Goal: Information Seeking & Learning: Learn about a topic

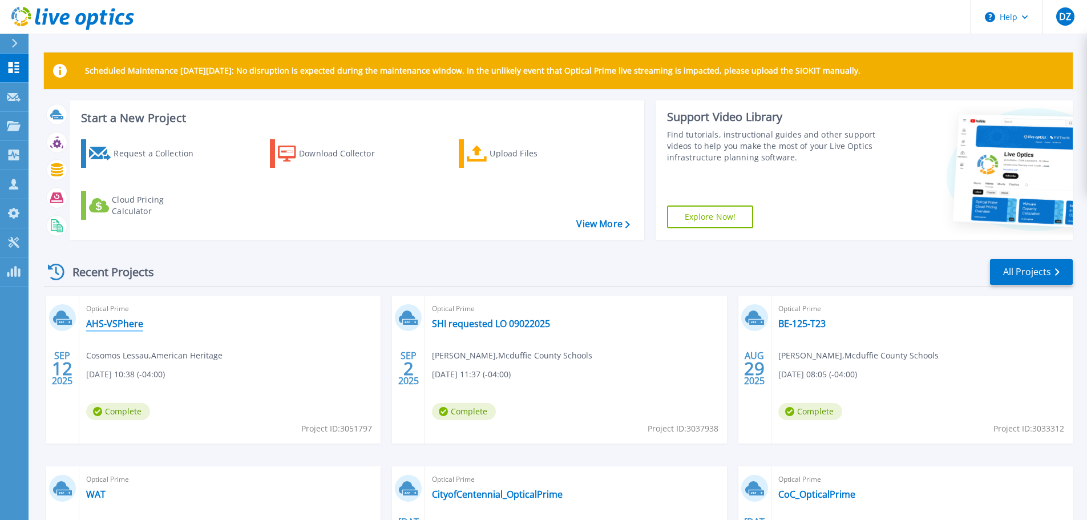
click at [116, 324] on link "AHS-VSPhere" at bounding box center [114, 323] width 57 height 11
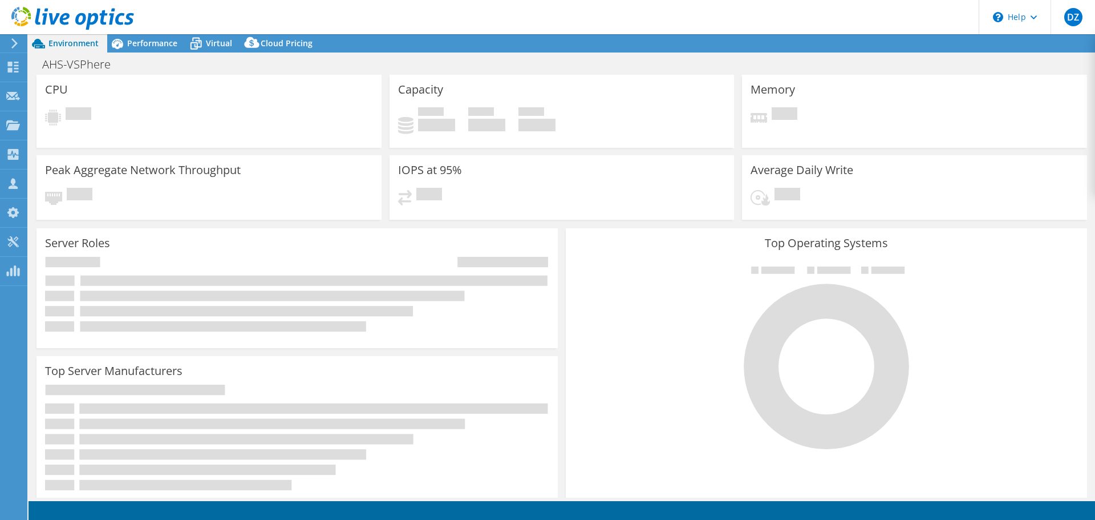
select select "USD"
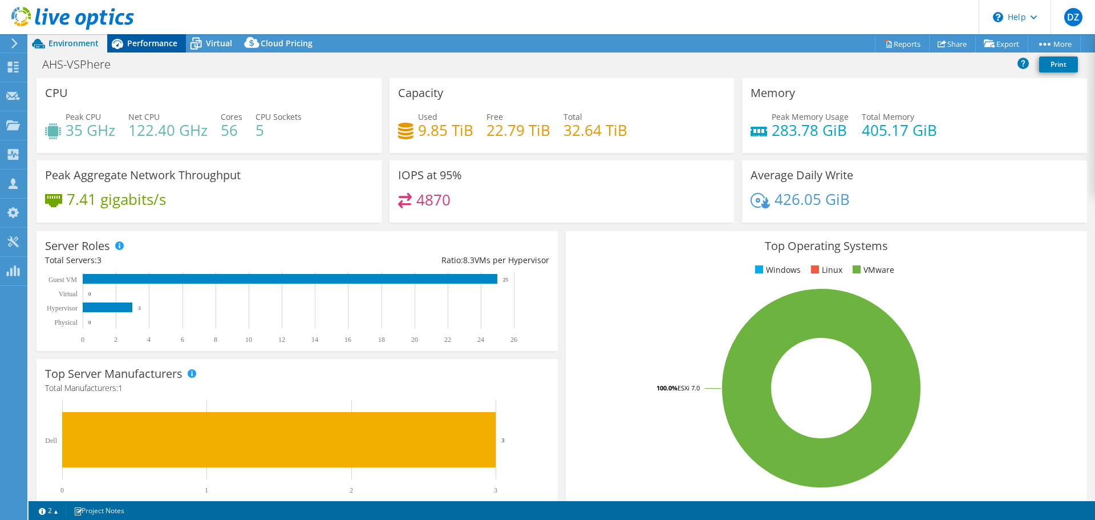
click at [153, 46] on span "Performance" at bounding box center [152, 43] width 50 height 11
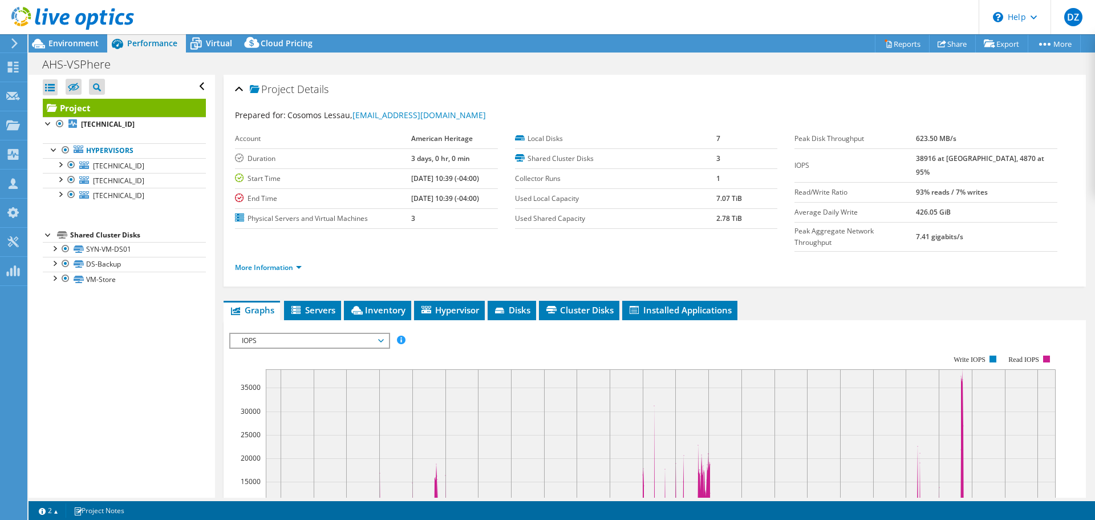
click at [106, 226] on div "Project [TECHNICAL_ID] Hypervisors [TECHNICAL_ID]" at bounding box center [124, 193] width 163 height 188
click at [104, 234] on div "Shared Cluster Disks" at bounding box center [138, 235] width 136 height 14
click at [105, 247] on link "SYN-VM-DS01" at bounding box center [124, 249] width 163 height 15
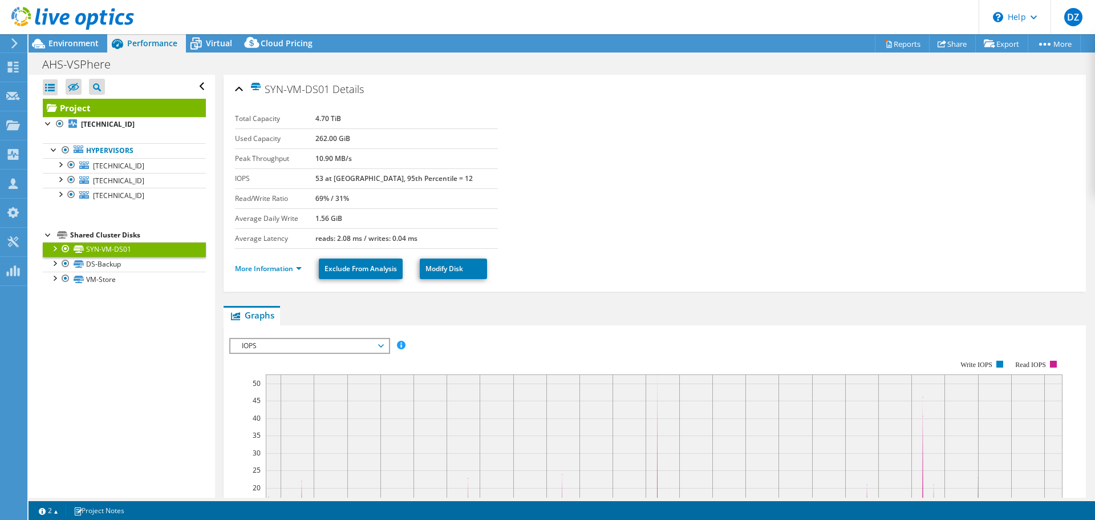
scroll to position [114, 0]
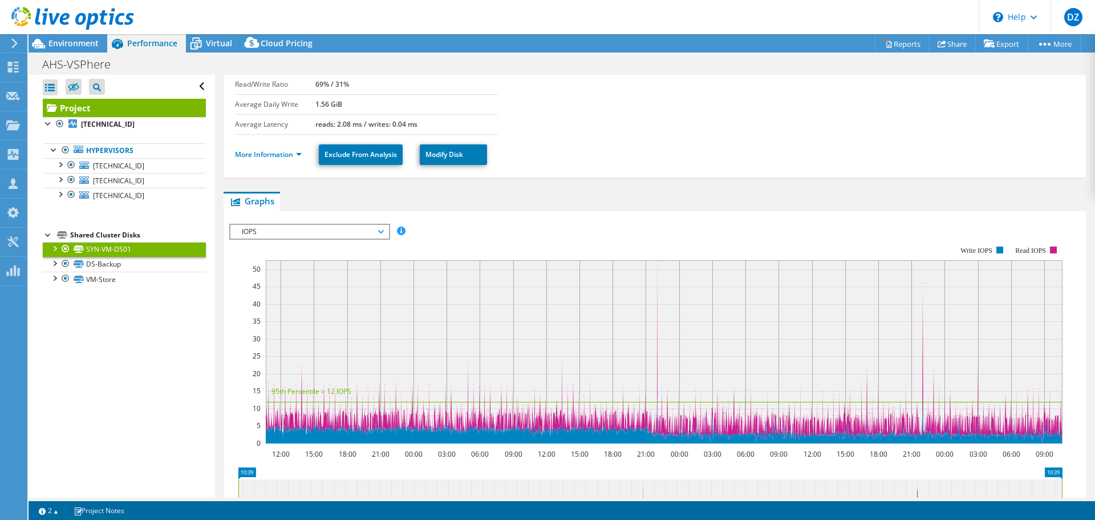
click at [262, 392] on rect at bounding box center [645, 344] width 833 height 228
click at [124, 265] on link "DS-Backup" at bounding box center [124, 264] width 163 height 15
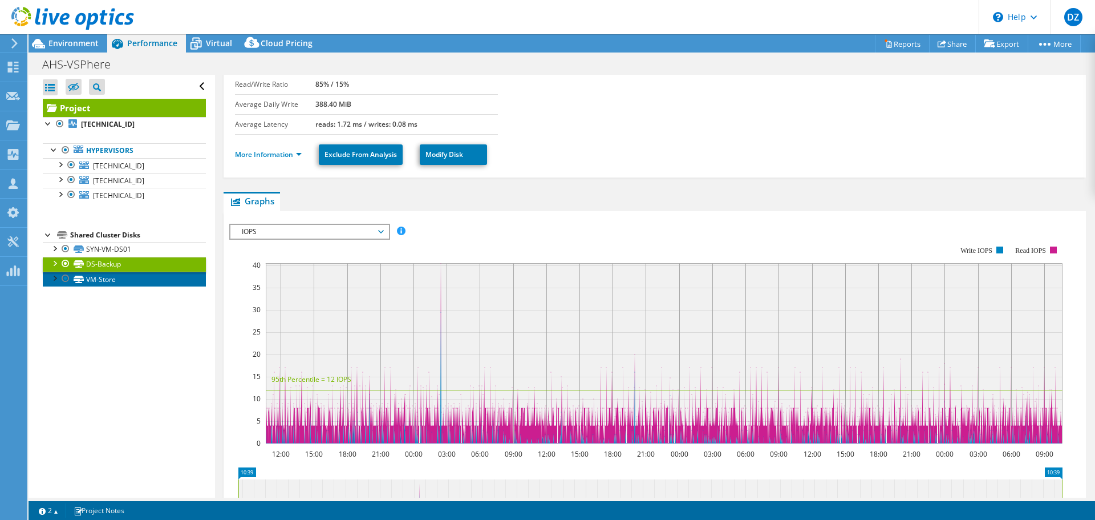
click at [124, 279] on link "VM-Store" at bounding box center [124, 278] width 163 height 15
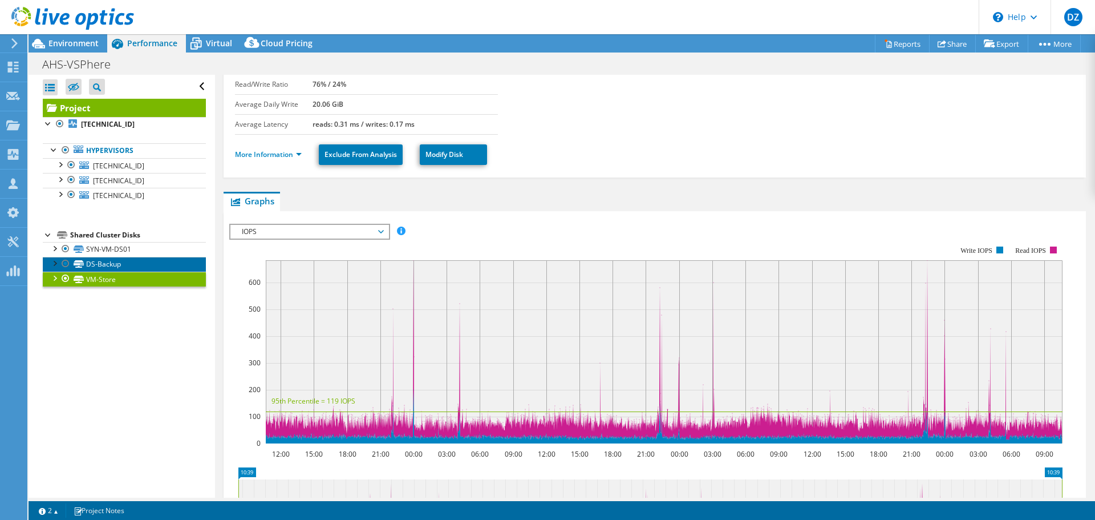
click at [123, 262] on link "DS-Backup" at bounding box center [124, 264] width 163 height 15
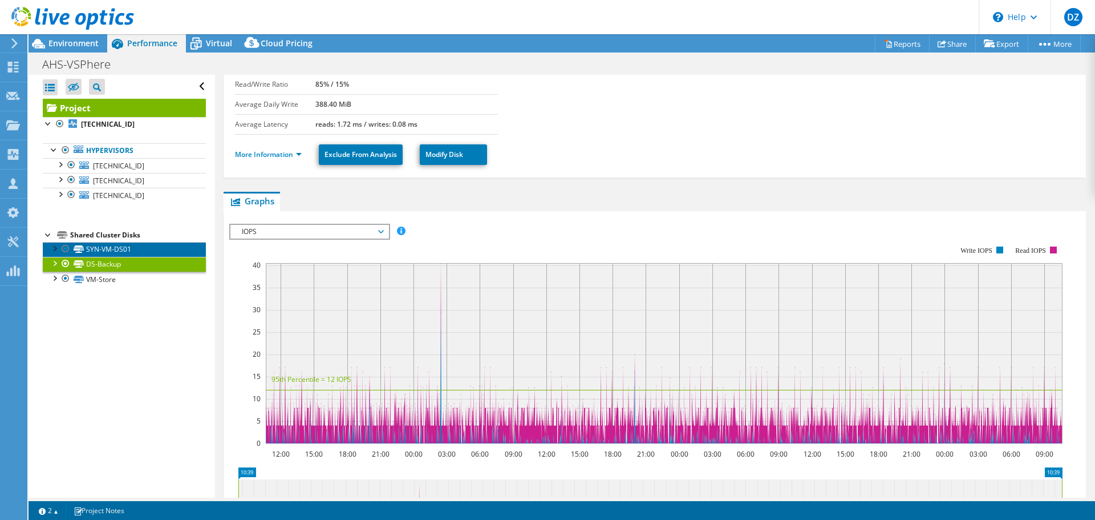
click at [119, 250] on link "SYN-VM-DS01" at bounding box center [124, 249] width 163 height 15
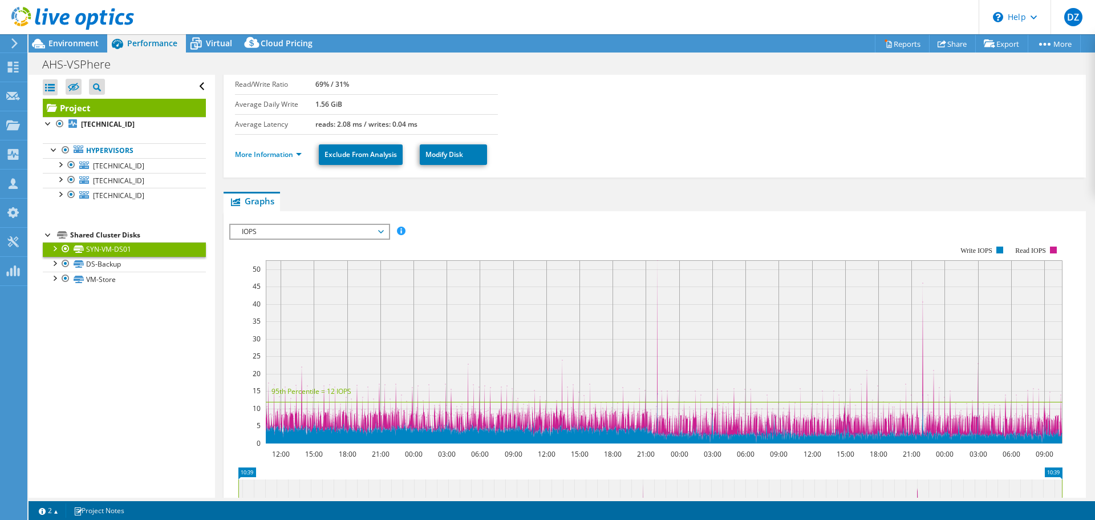
click at [362, 230] on span "IOPS" at bounding box center [309, 232] width 147 height 14
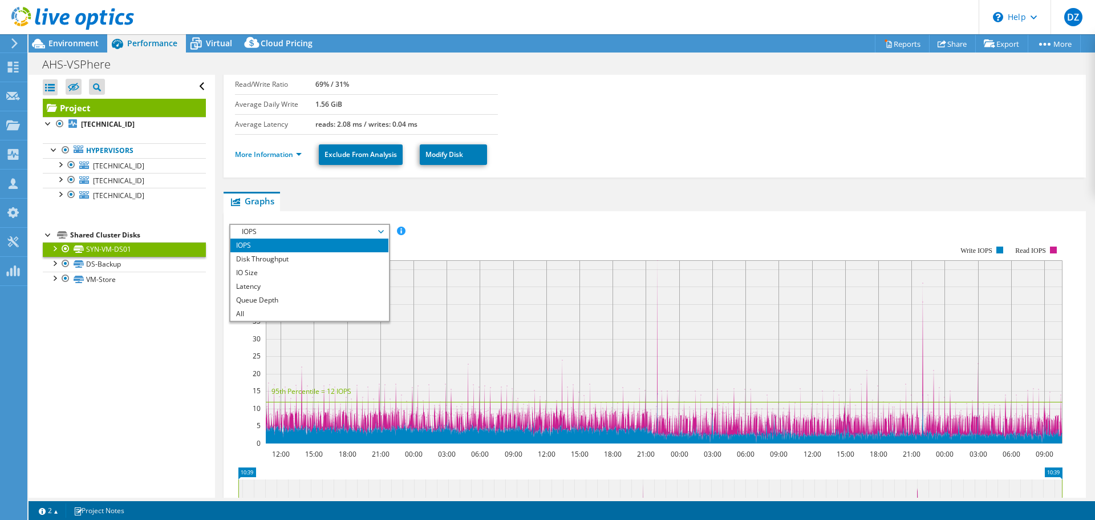
click at [357, 230] on span "IOPS" at bounding box center [309, 232] width 147 height 14
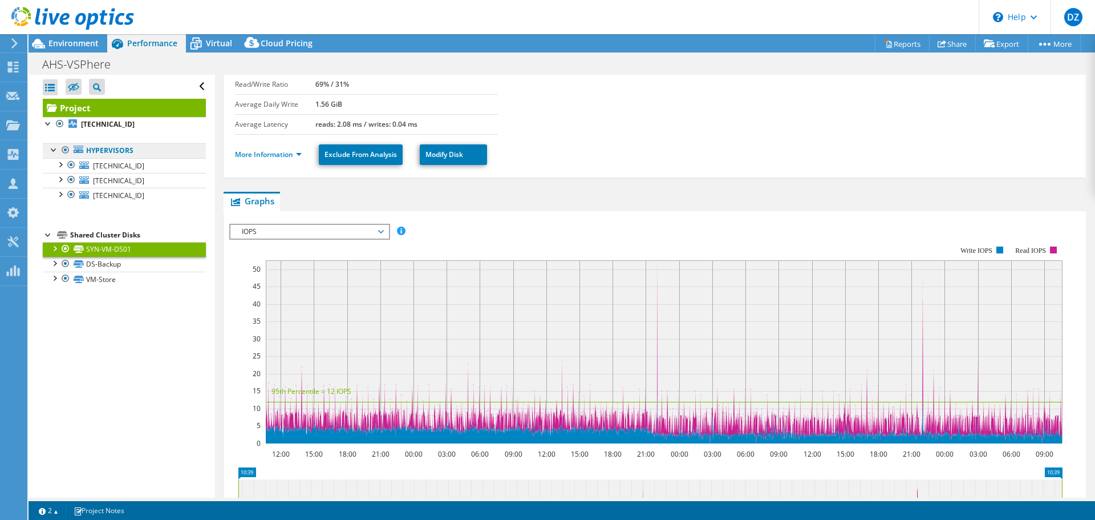
click at [119, 150] on link "Hypervisors" at bounding box center [124, 150] width 163 height 15
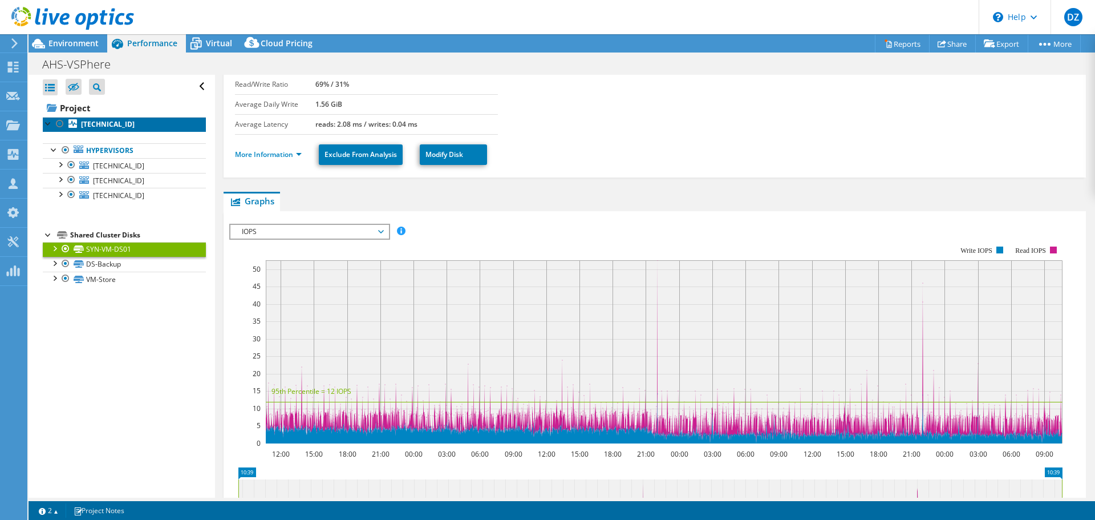
click at [112, 121] on b "[TECHNICAL_ID]" at bounding box center [108, 124] width 54 height 10
